Goal: Transaction & Acquisition: Purchase product/service

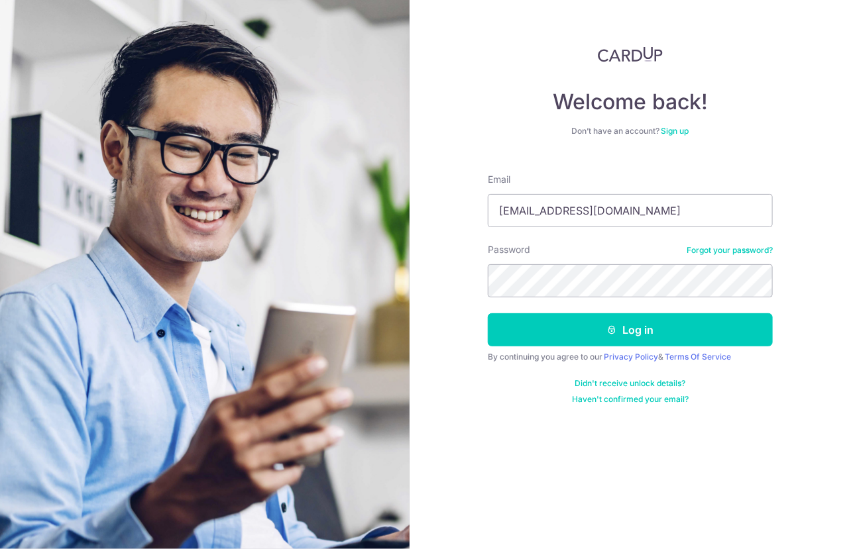
type input "[EMAIL_ADDRESS][DOMAIN_NAME]"
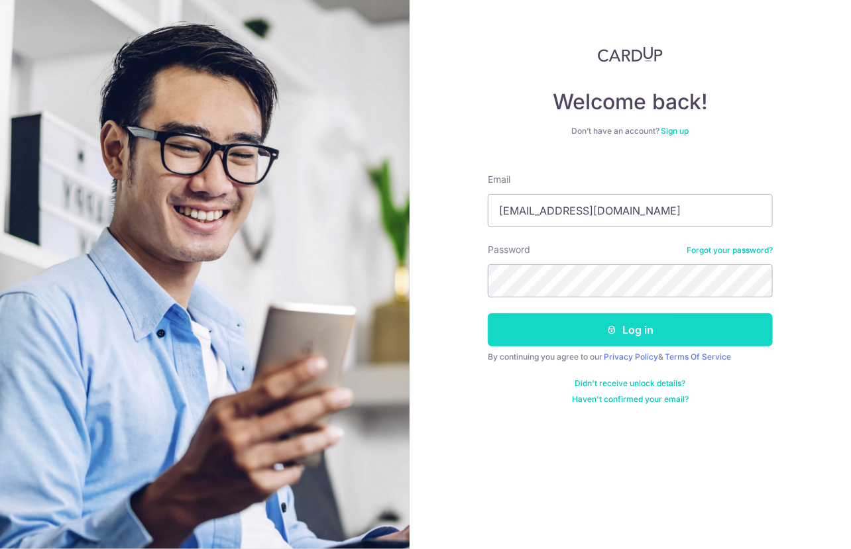
click at [647, 336] on button "Log in" at bounding box center [630, 329] width 285 height 33
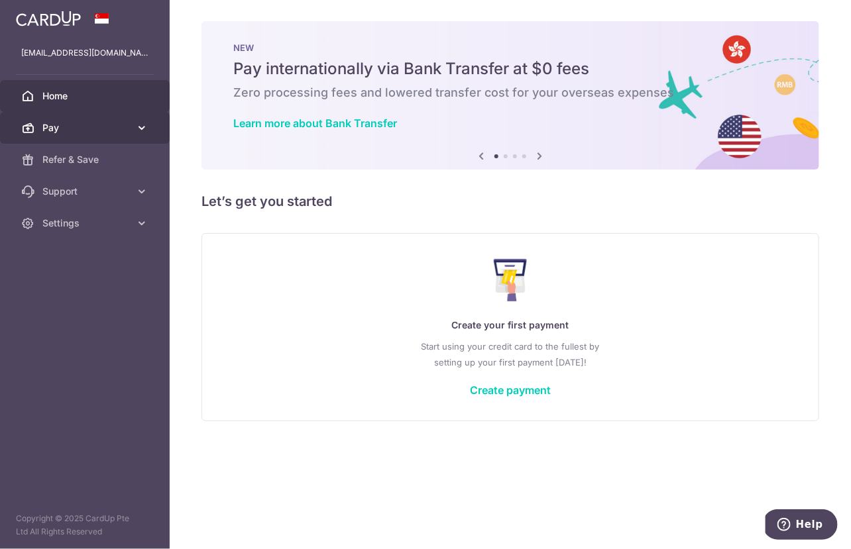
click at [148, 126] on icon at bounding box center [141, 127] width 13 height 13
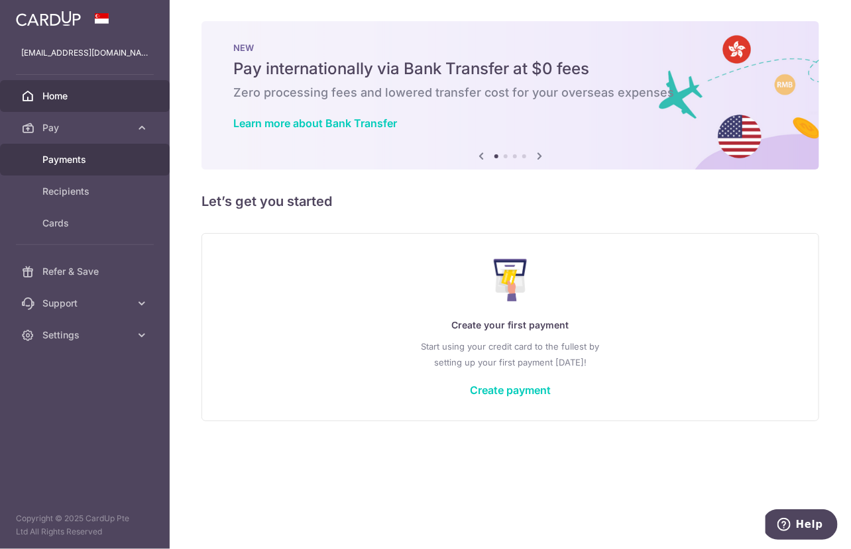
click at [78, 158] on span "Payments" at bounding box center [85, 159] width 87 height 13
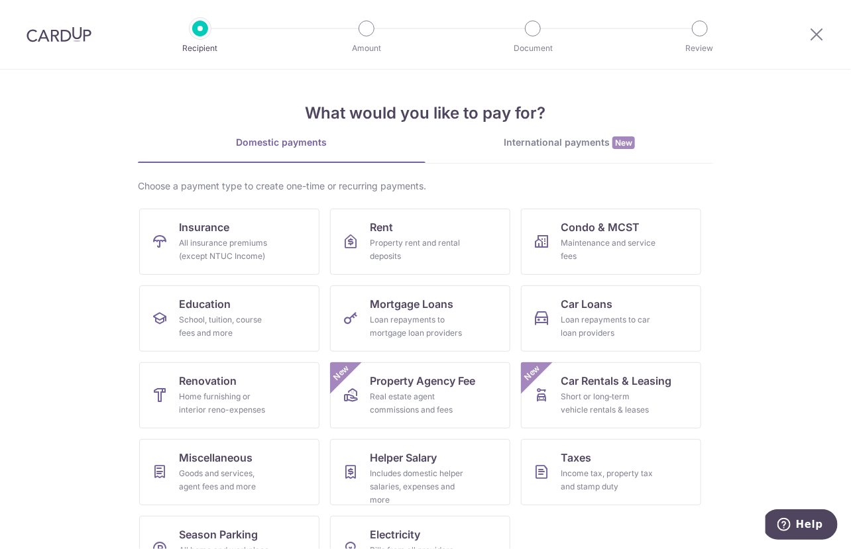
click at [608, 149] on div "International payments New" at bounding box center [569, 143] width 288 height 14
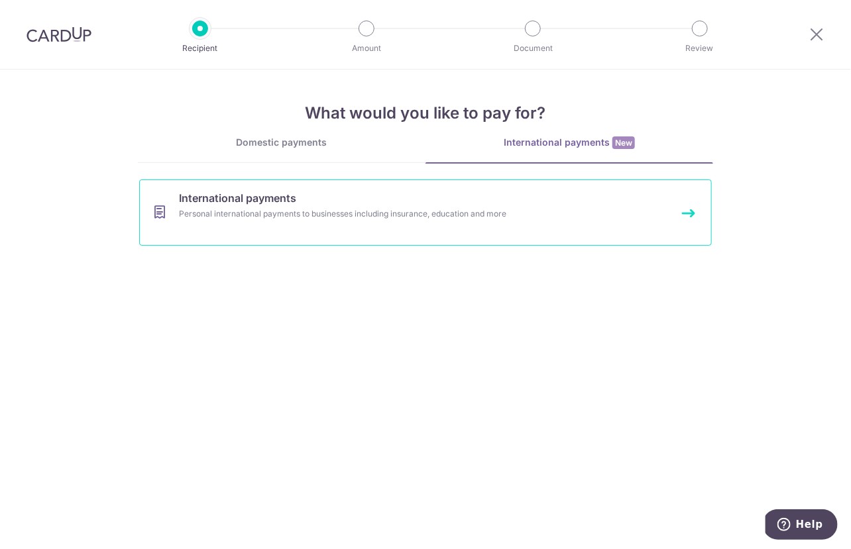
click at [374, 215] on div "Personal international payments to businesses including insurance, education an…" at bounding box center [408, 213] width 458 height 13
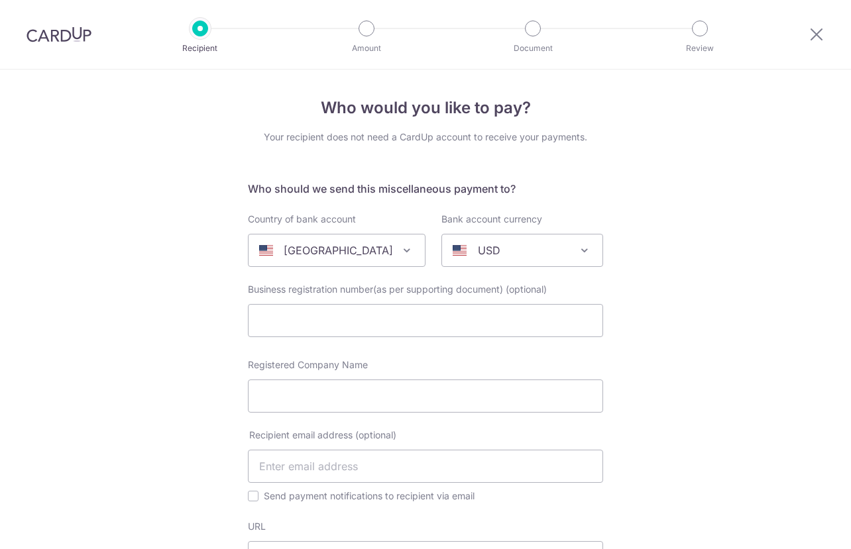
select select
click at [816, 31] on icon at bounding box center [816, 34] width 16 height 17
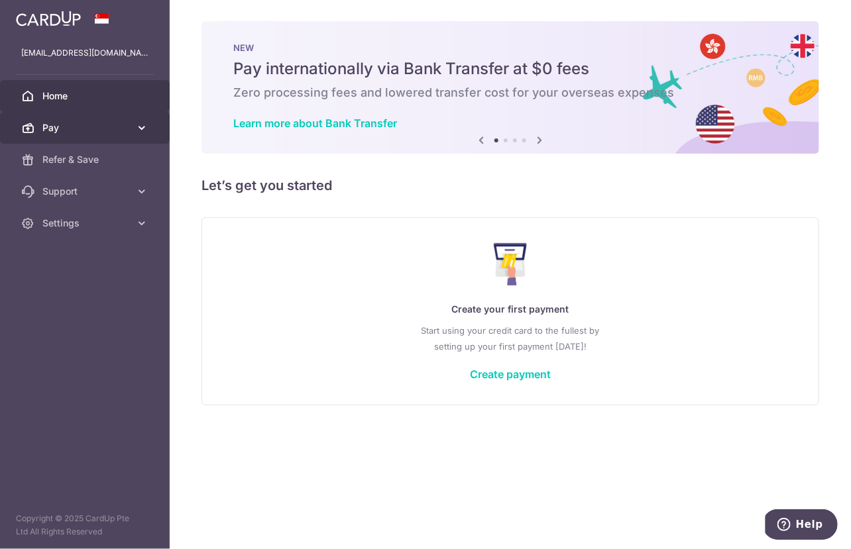
click at [62, 122] on span "Pay" at bounding box center [85, 127] width 87 height 13
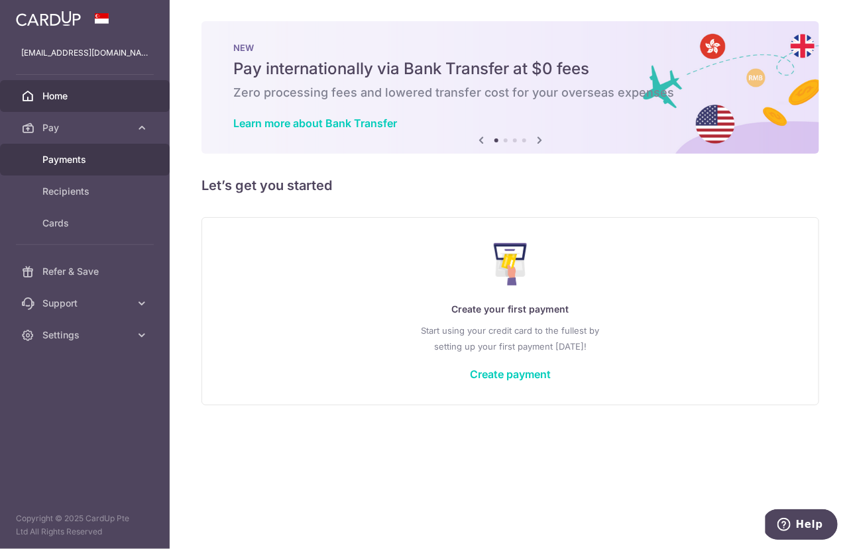
click at [87, 162] on span "Payments" at bounding box center [85, 159] width 87 height 13
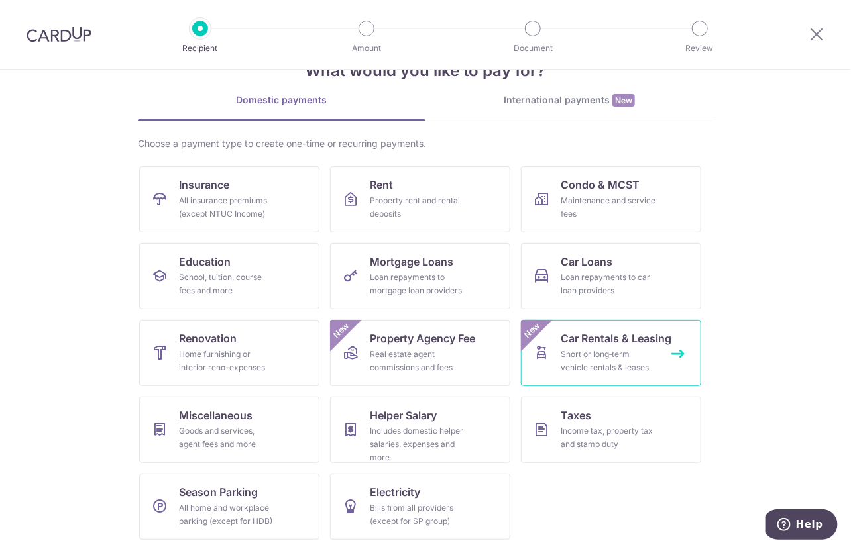
scroll to position [43, 0]
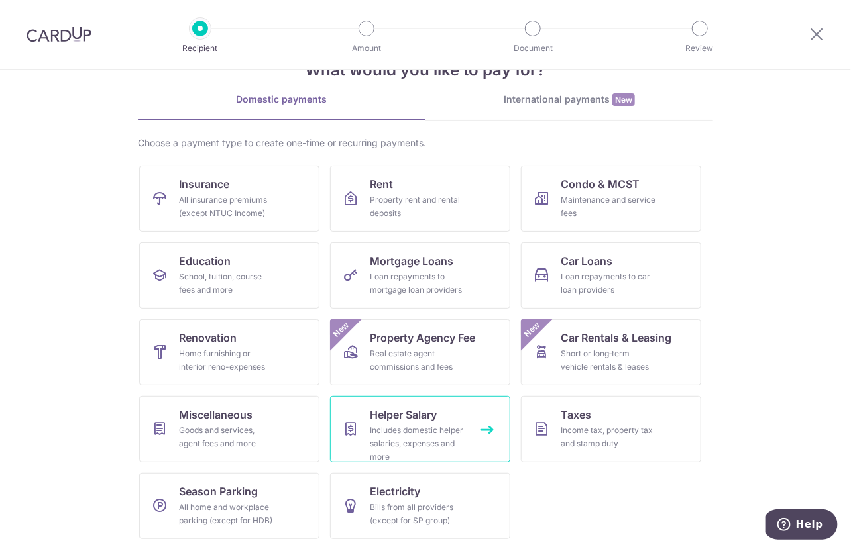
click at [400, 447] on div "Includes domestic helper salaries, expenses and more" at bounding box center [417, 444] width 95 height 40
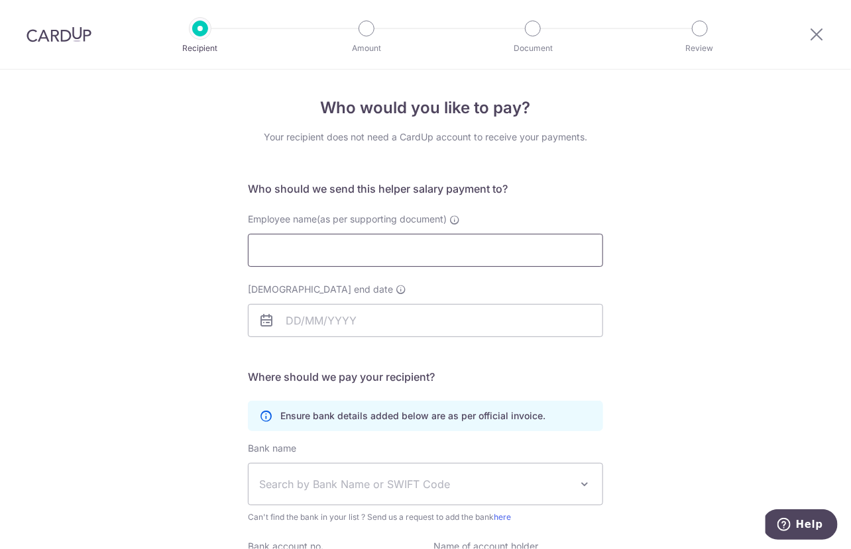
click at [431, 238] on input "Employee name(as per supporting document)" at bounding box center [425, 250] width 355 height 33
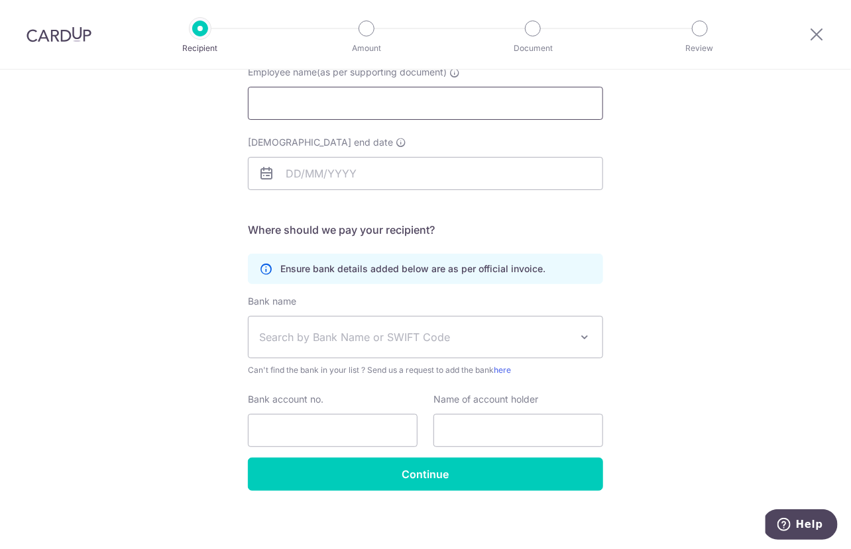
scroll to position [150, 0]
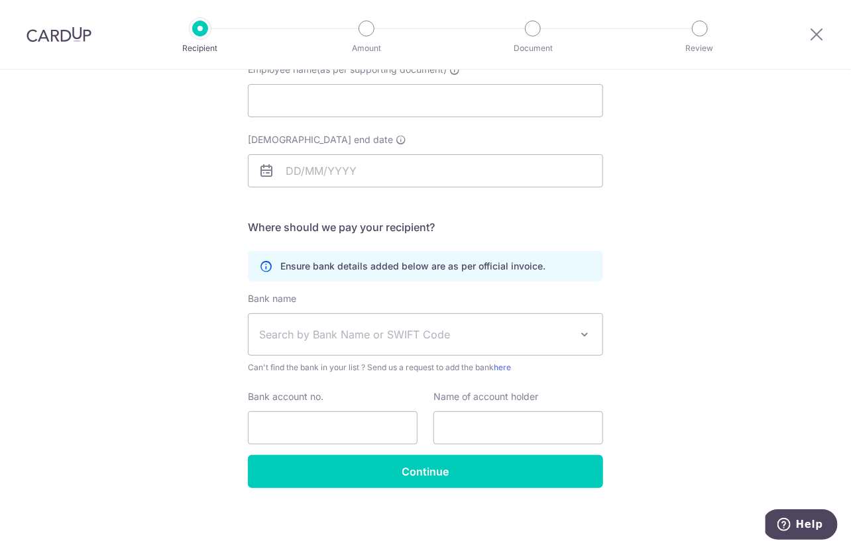
click at [567, 333] on span "Search by Bank Name or SWIFT Code" at bounding box center [425, 334] width 354 height 41
type input "b"
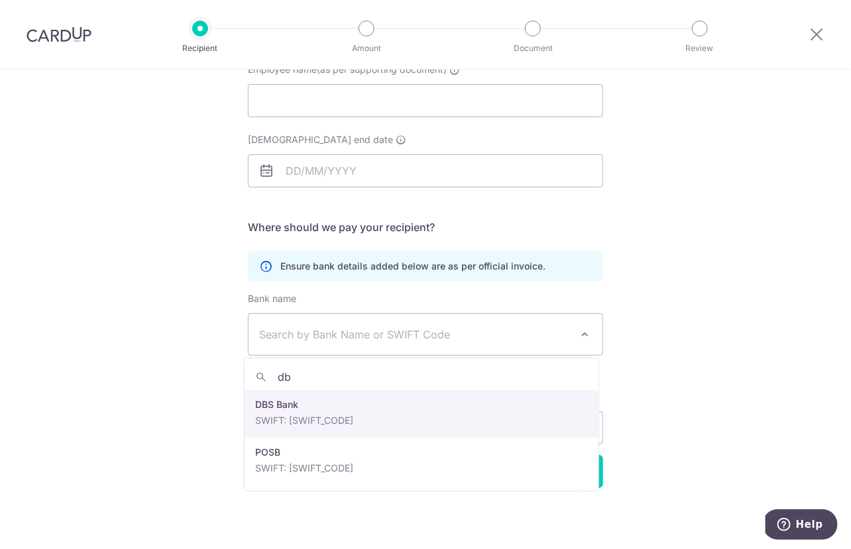
type input "dbs"
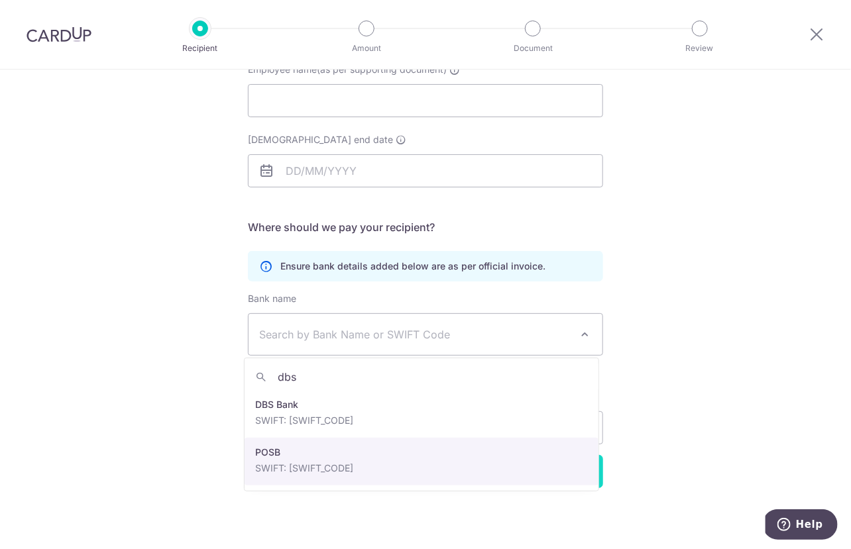
select select "19"
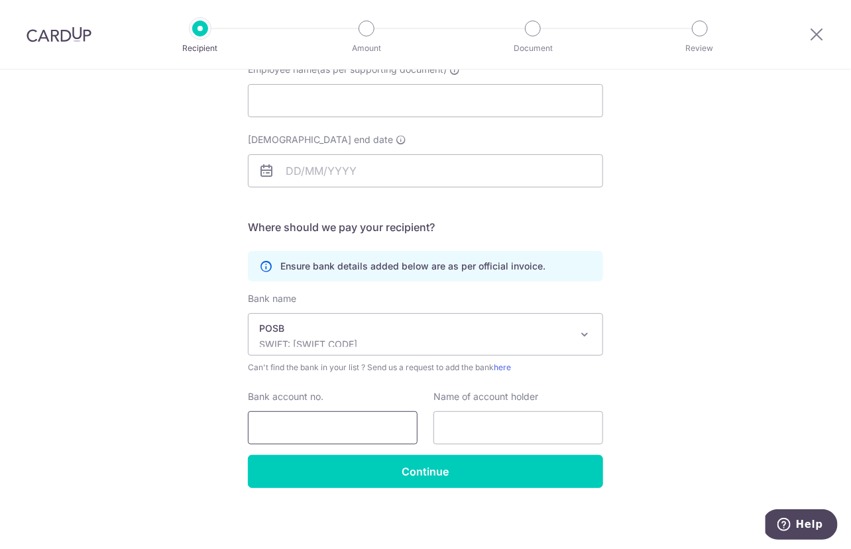
click at [311, 422] on input "Bank account no." at bounding box center [333, 427] width 170 height 33
type input "049357397"
click at [508, 422] on input "text" at bounding box center [518, 427] width 170 height 33
type input "Danilla Tham"
click at [347, 101] on input "Employee name(as per supporting document)" at bounding box center [425, 100] width 355 height 33
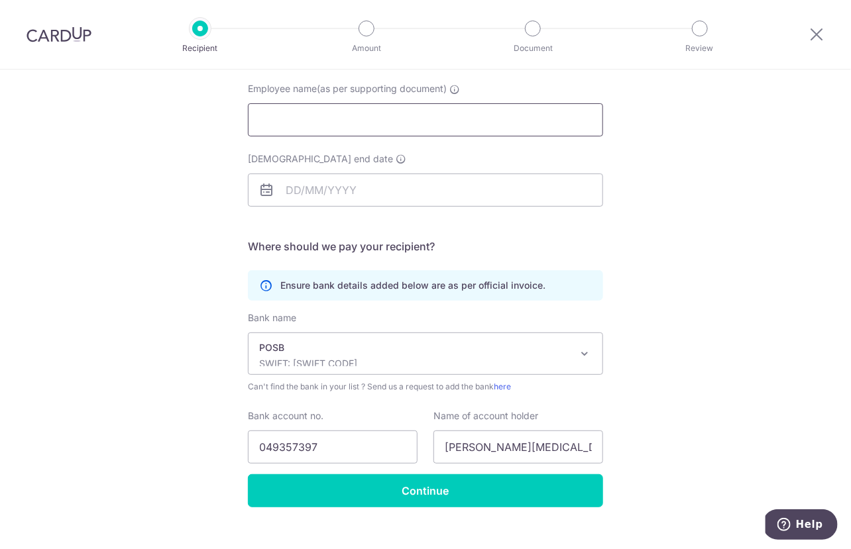
scroll to position [103, 0]
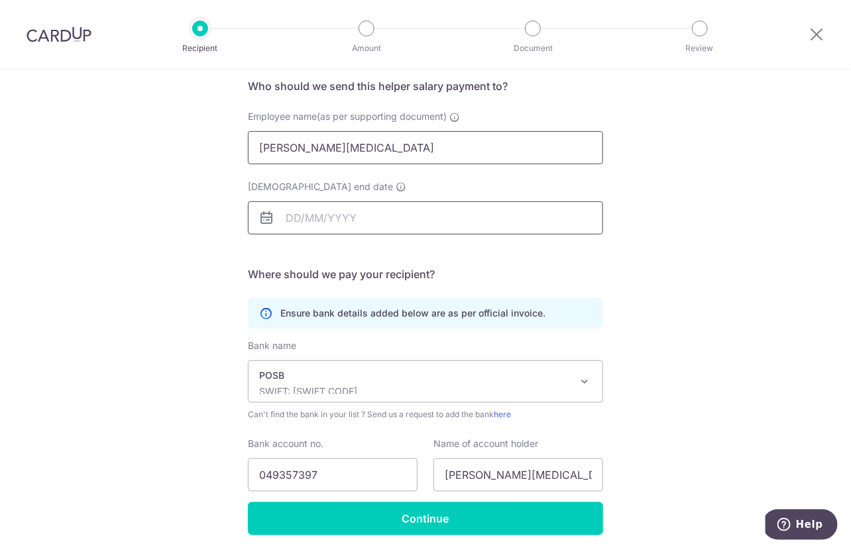
type input "danilla tham"
click at [299, 213] on input "Employment contract end date" at bounding box center [425, 217] width 355 height 33
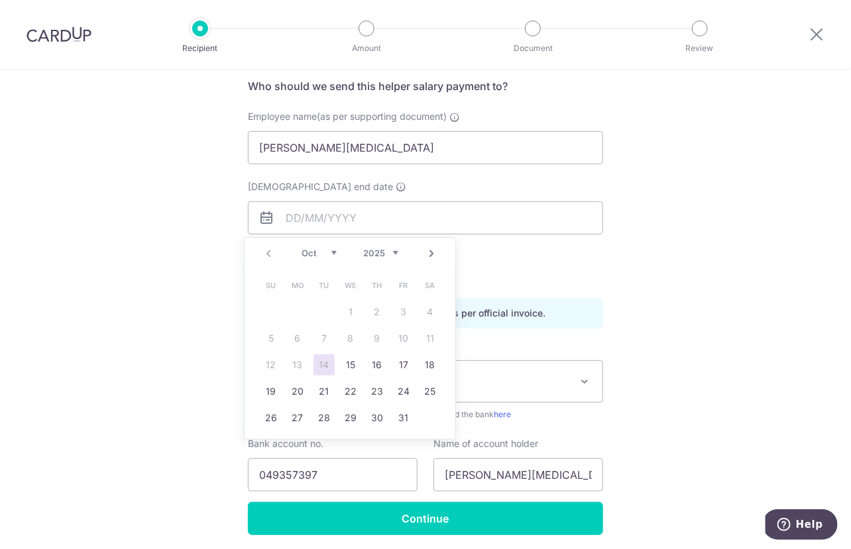
click at [389, 250] on select "2025 2026 2027 2028 2029 2030 2031 2032 2033 2034 2035" at bounding box center [380, 253] width 35 height 11
click at [683, 327] on div "Who would you like to pay? Your recipient does not need a CardUp account to rec…" at bounding box center [425, 282] width 851 height 631
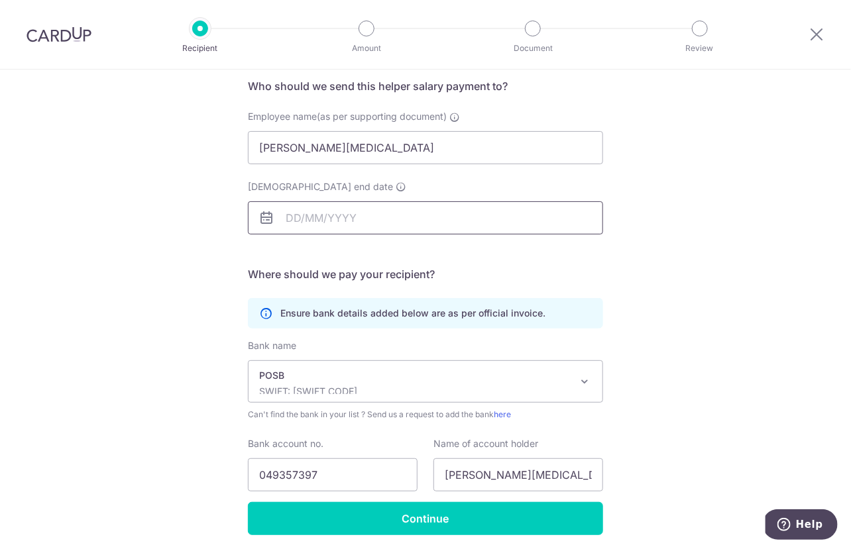
click at [317, 227] on input "Employment contract end date" at bounding box center [425, 217] width 355 height 33
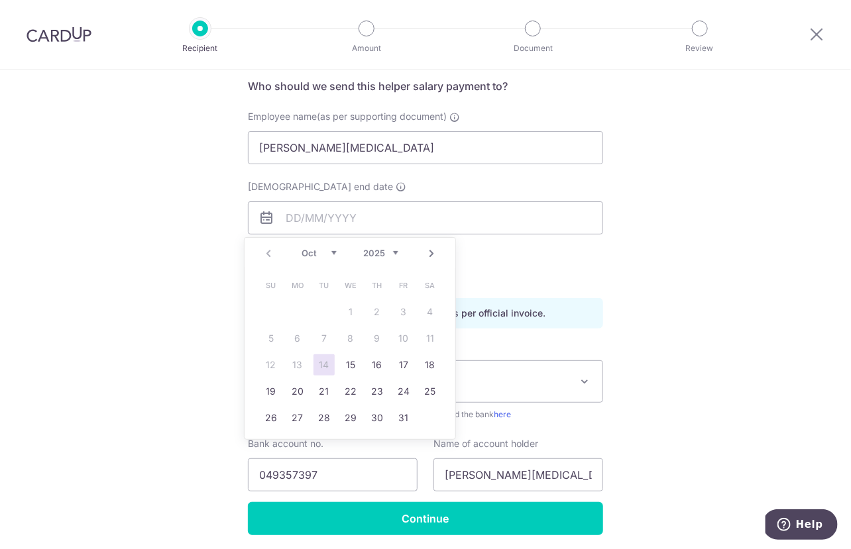
click at [383, 255] on select "2025 2026 2027 2028 2029 2030 2031 2032 2033 2034 2035" at bounding box center [380, 253] width 35 height 11
click at [378, 311] on link "1" at bounding box center [376, 311] width 21 height 21
type input "[DATE]"
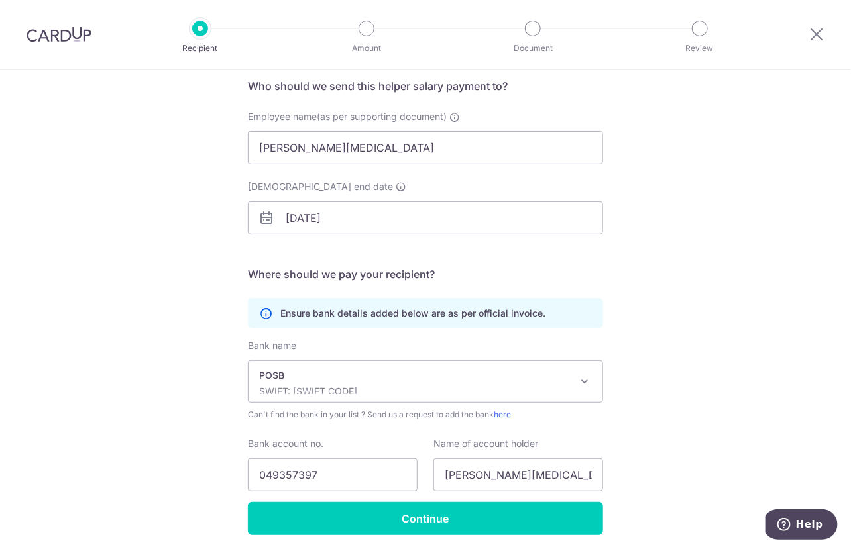
click at [725, 372] on div "Who would you like to pay? Your recipient does not need a CardUp account to rec…" at bounding box center [425, 282] width 851 height 631
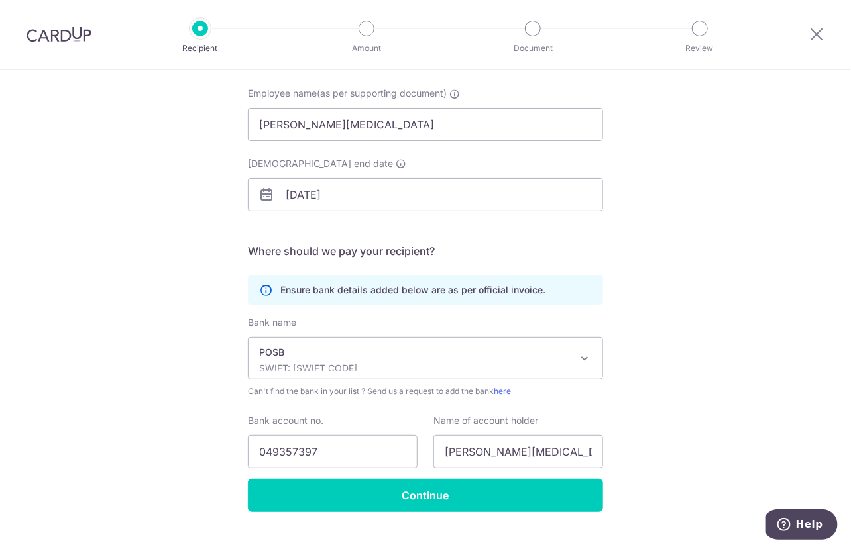
scroll to position [150, 0]
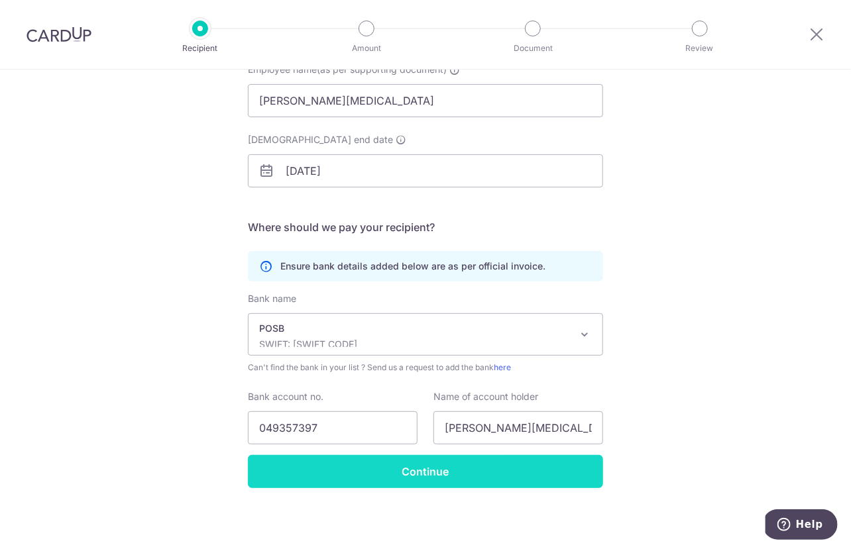
click at [415, 469] on input "Continue" at bounding box center [425, 471] width 355 height 33
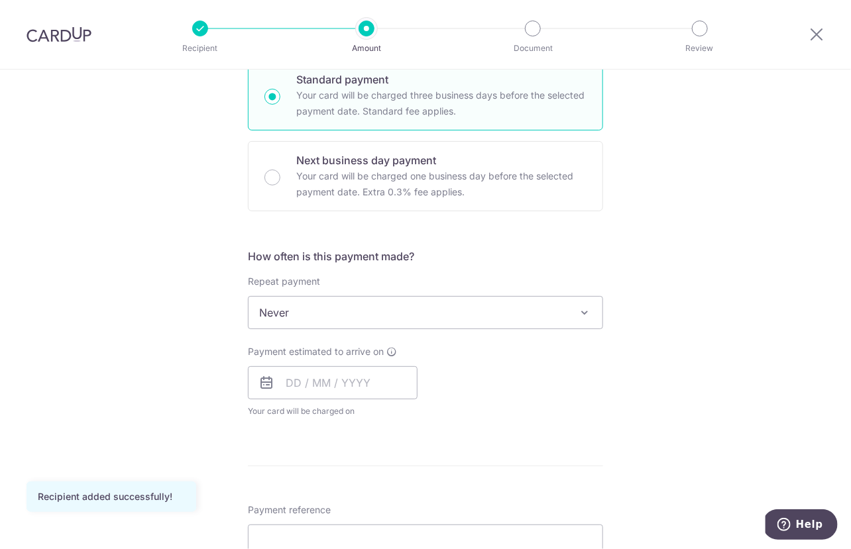
scroll to position [411, 0]
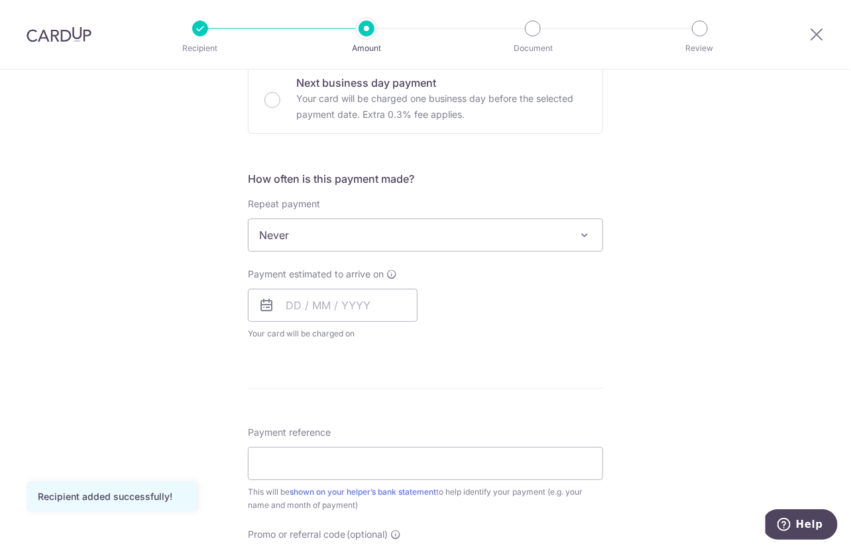
click at [496, 235] on span "Never" at bounding box center [425, 235] width 354 height 32
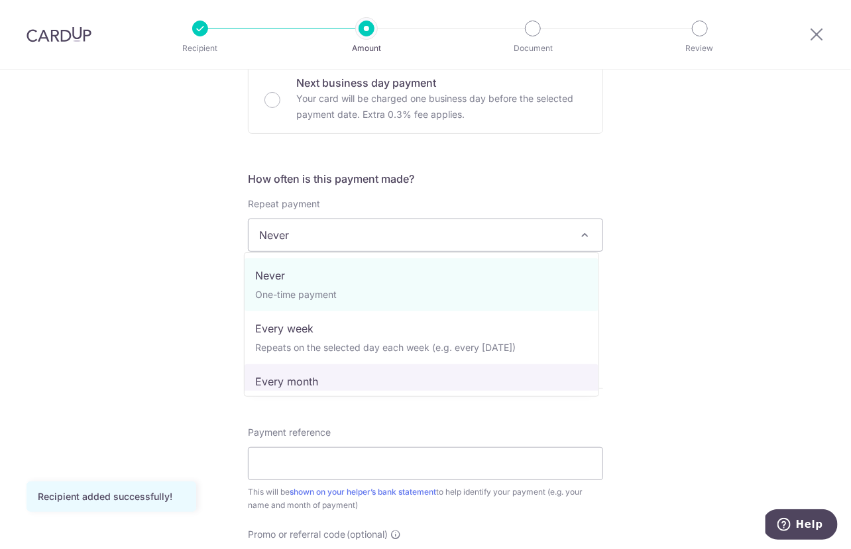
select select "3"
type input "[DATE]"
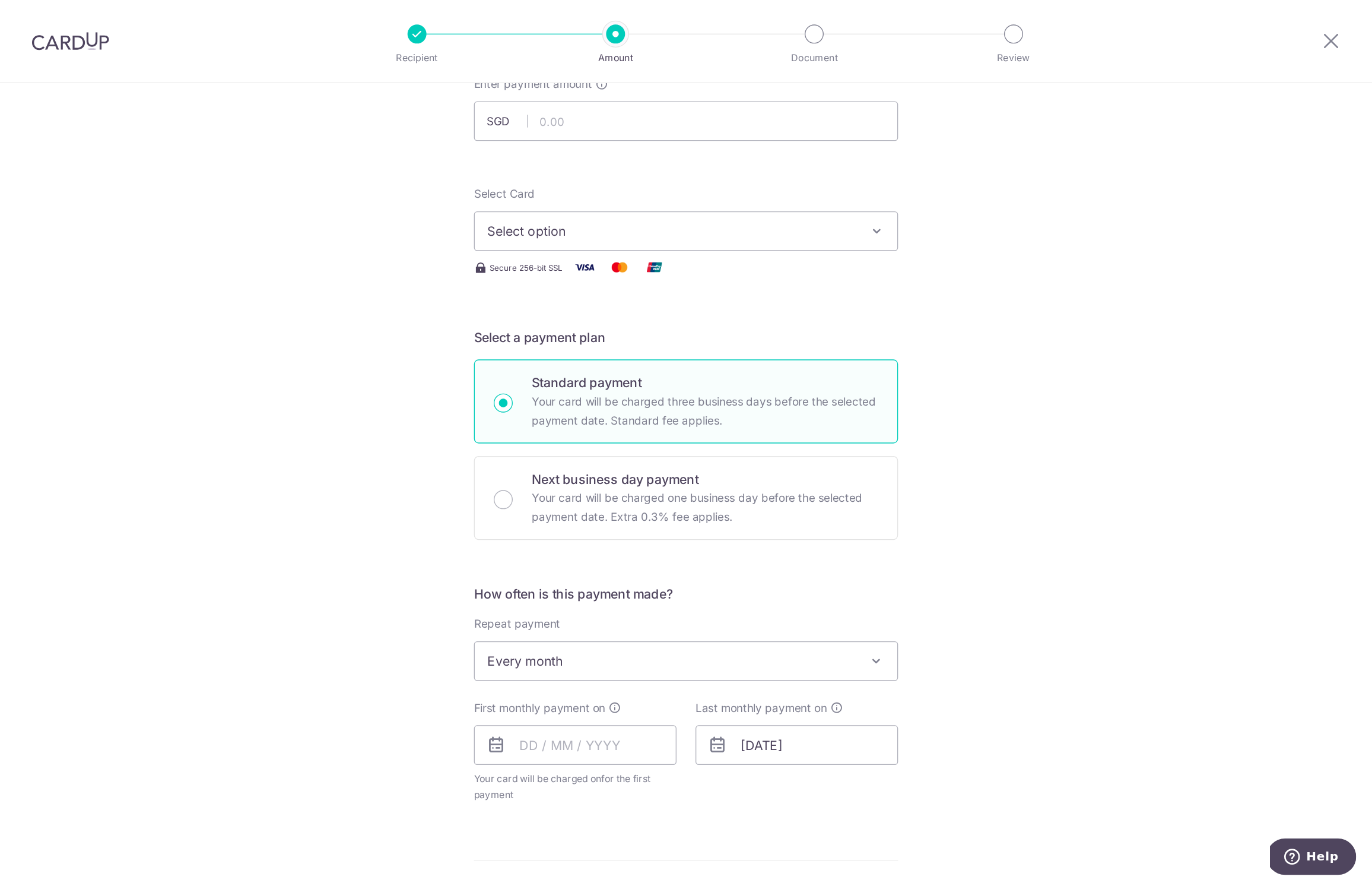
scroll to position [0, 0]
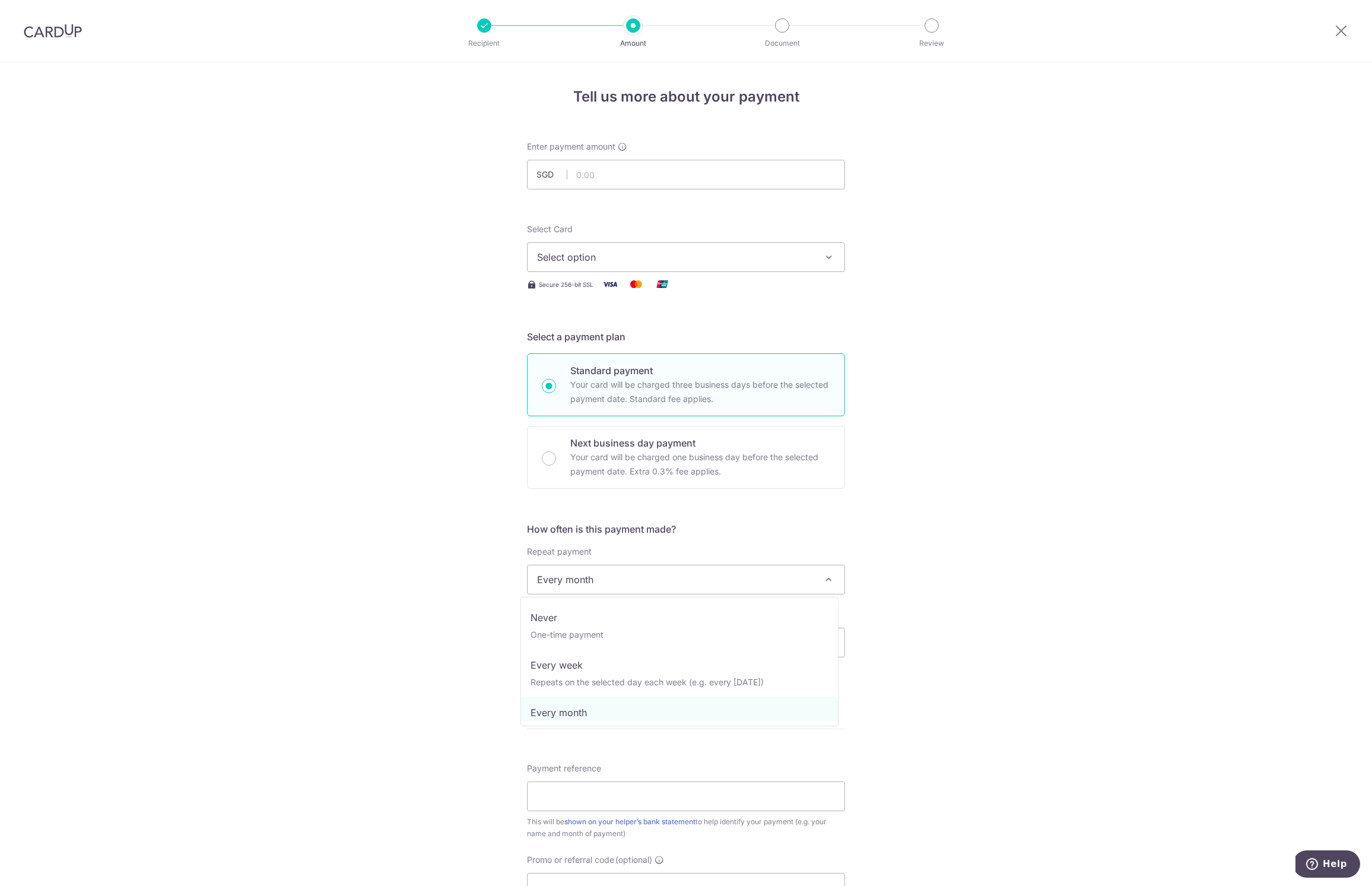
click at [761, 492] on span at bounding box center [828, 580] width 14 height 14
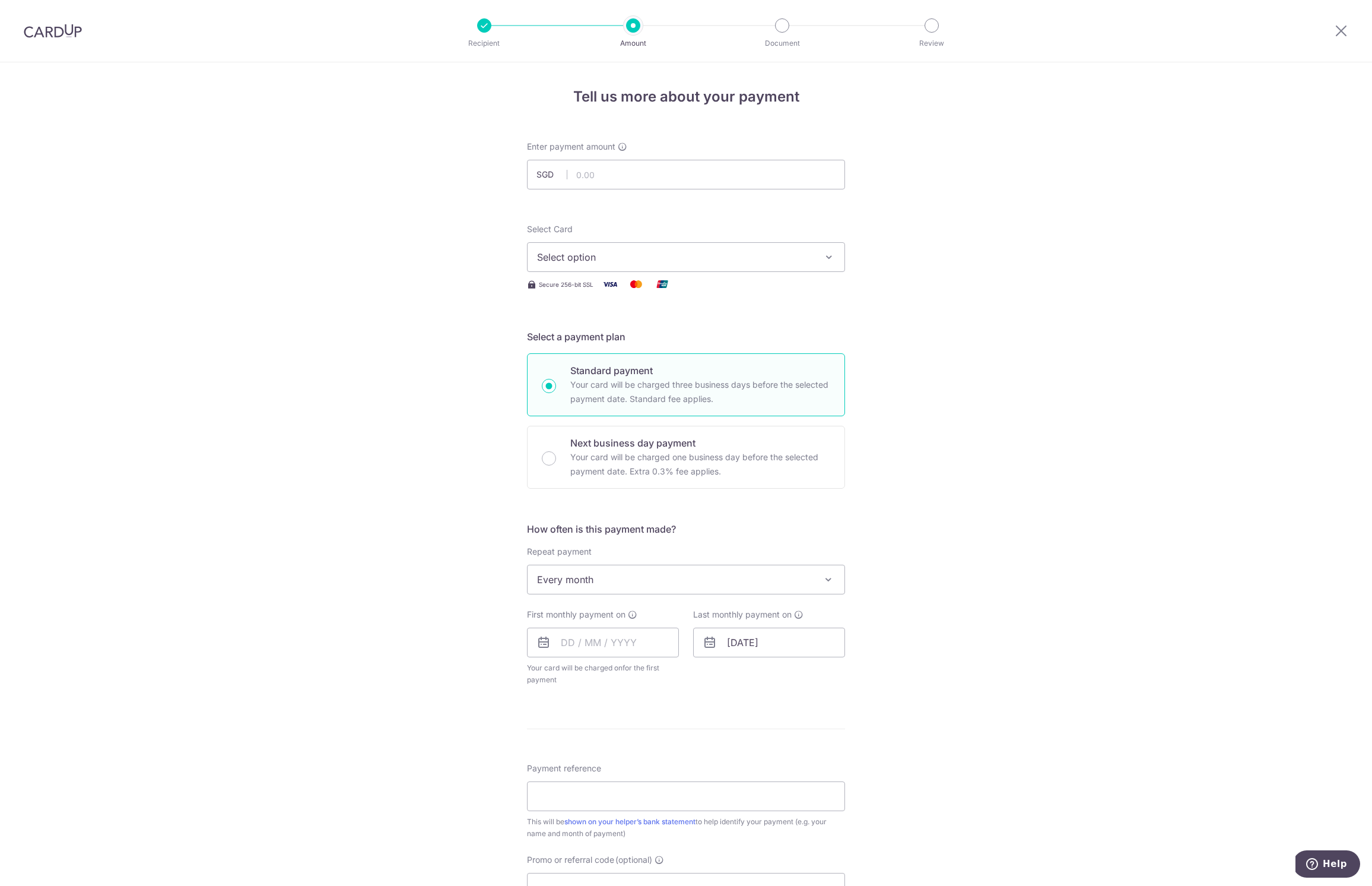
click at [761, 492] on span at bounding box center [828, 580] width 14 height 14
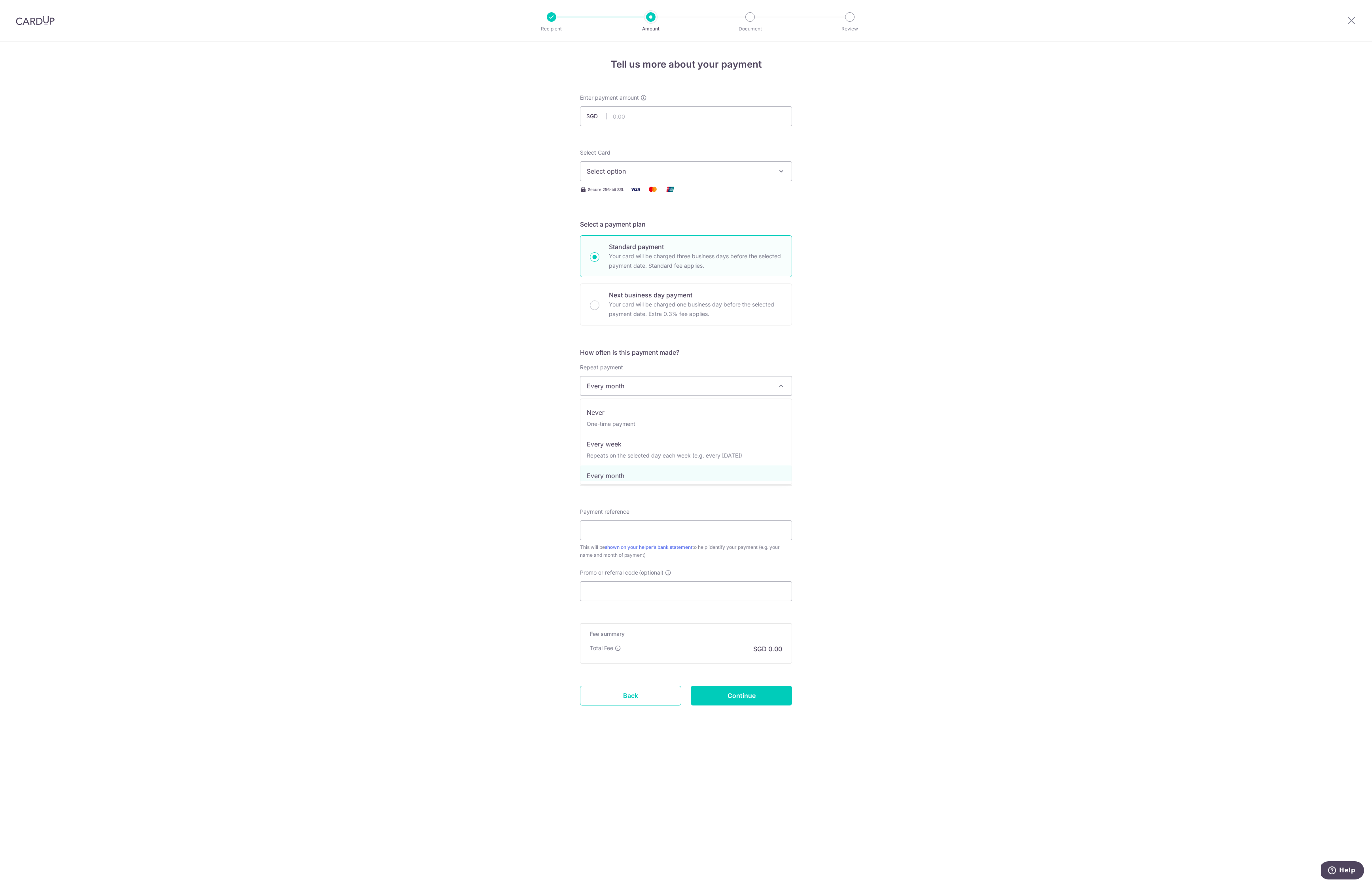
click at [507, 328] on span "Every month" at bounding box center [686, 386] width 211 height 19
